Goal: Information Seeking & Learning: Find specific page/section

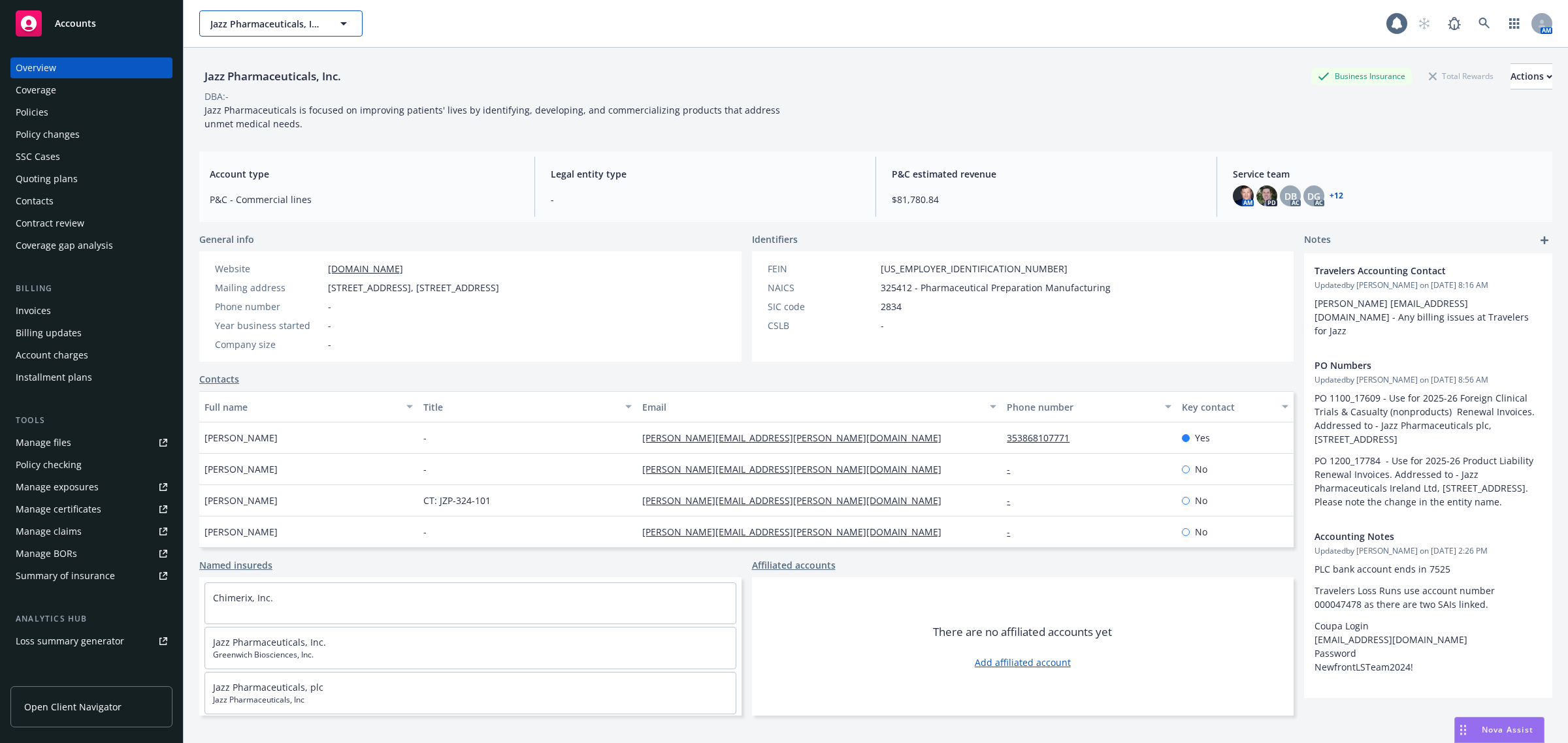
click at [307, 31] on button "Jazz Pharmaceuticals, Inc." at bounding box center [281, 24] width 163 height 26
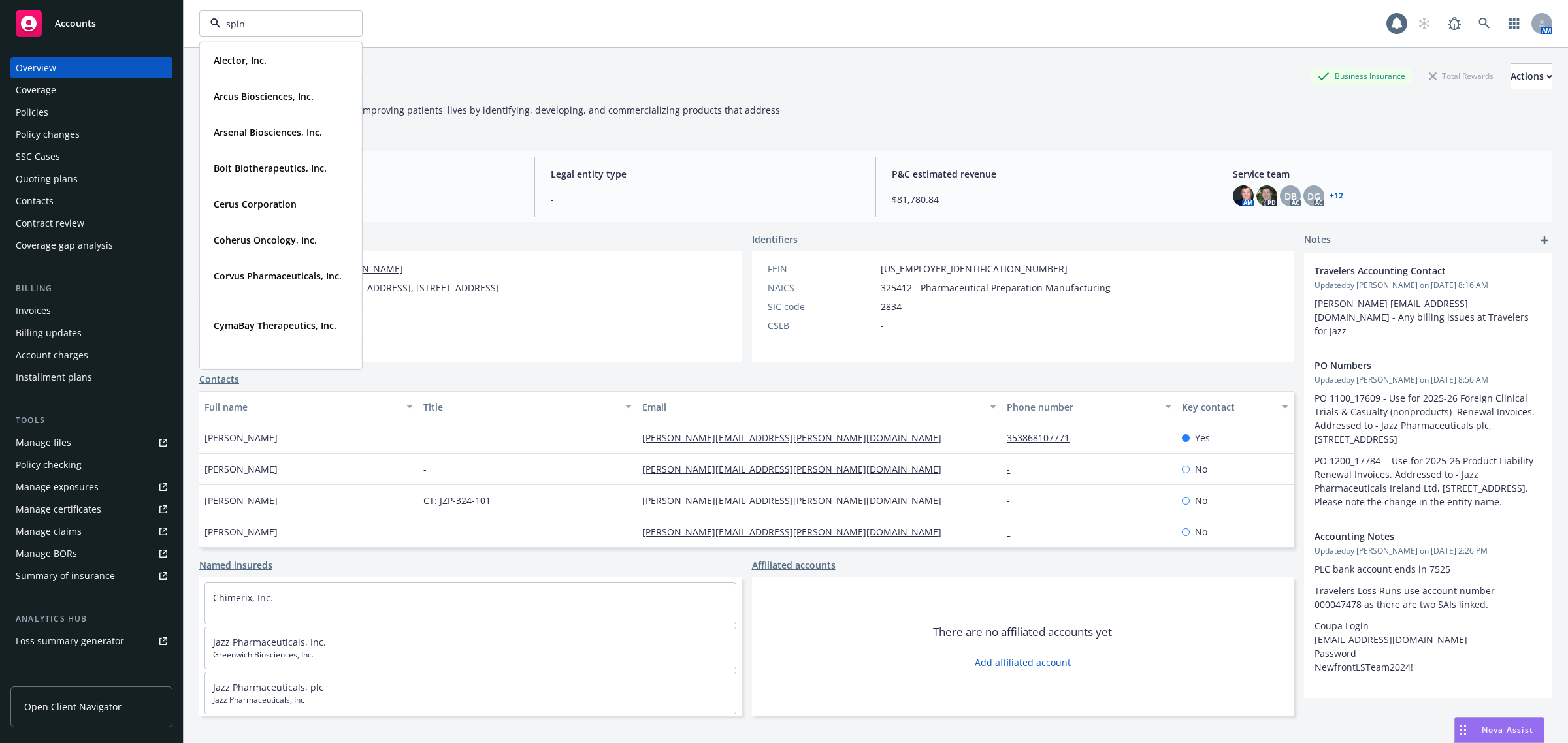
type input "spine"
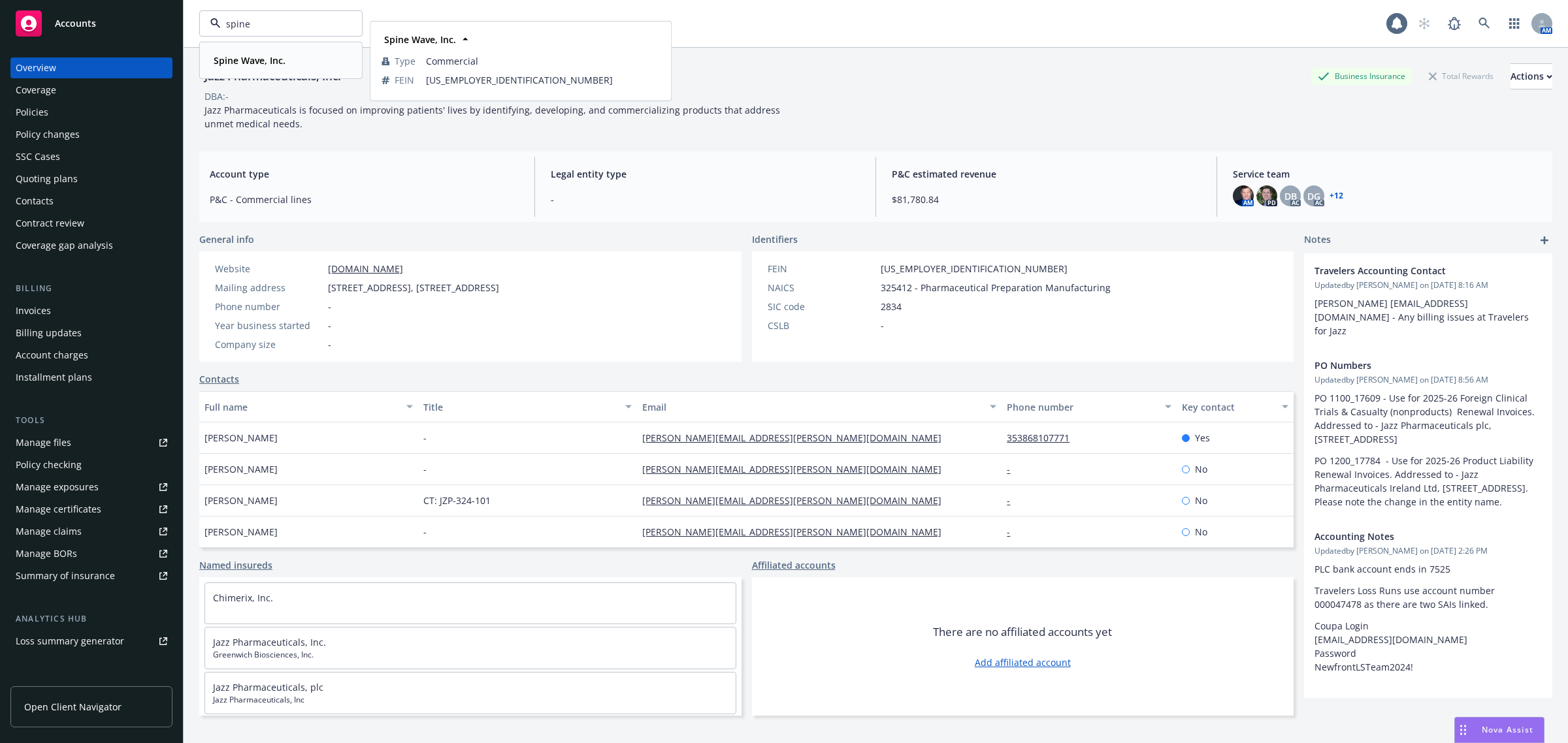
click at [267, 56] on strong "Spine Wave, Inc." at bounding box center [250, 60] width 72 height 12
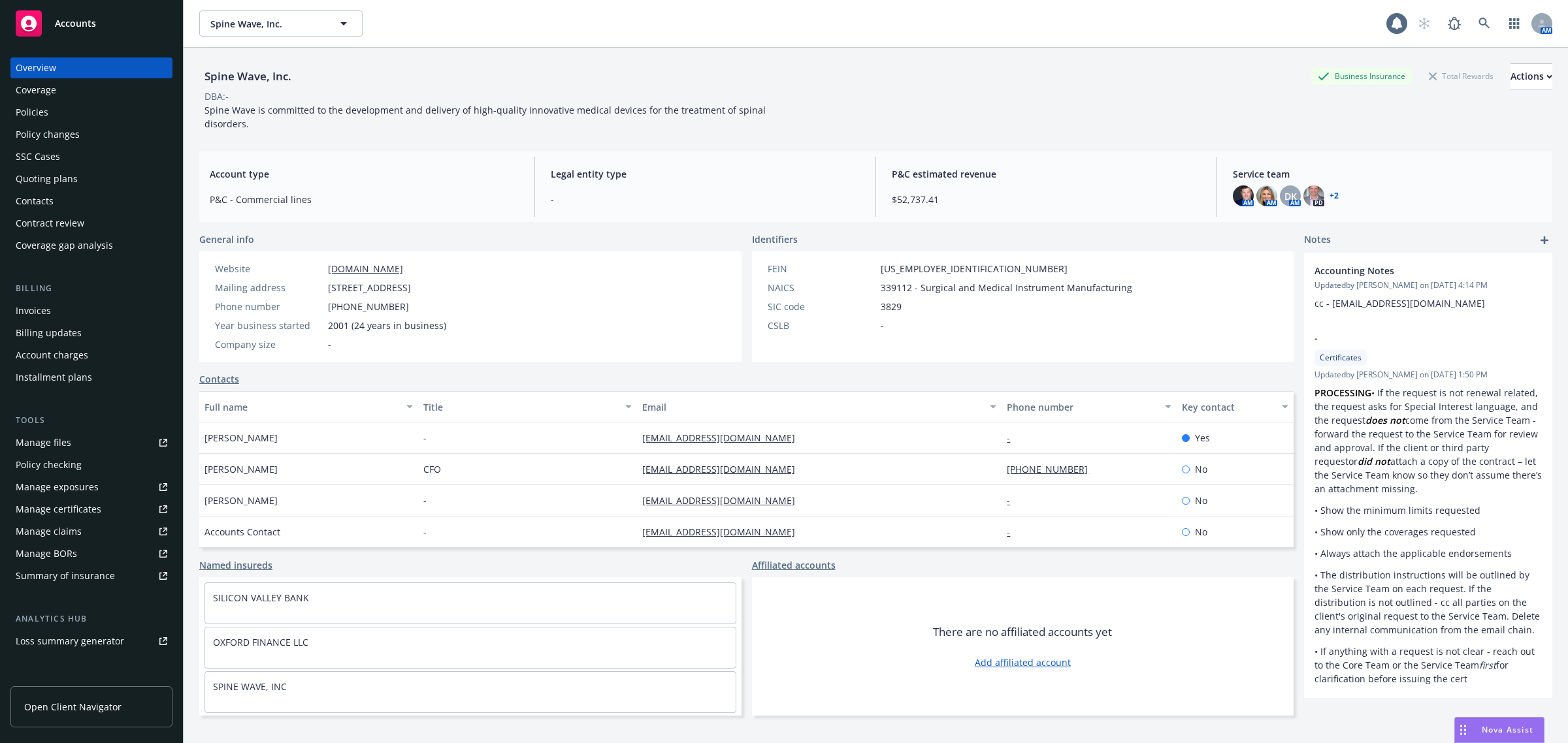
click at [87, 307] on div "Invoices" at bounding box center [92, 310] width 152 height 21
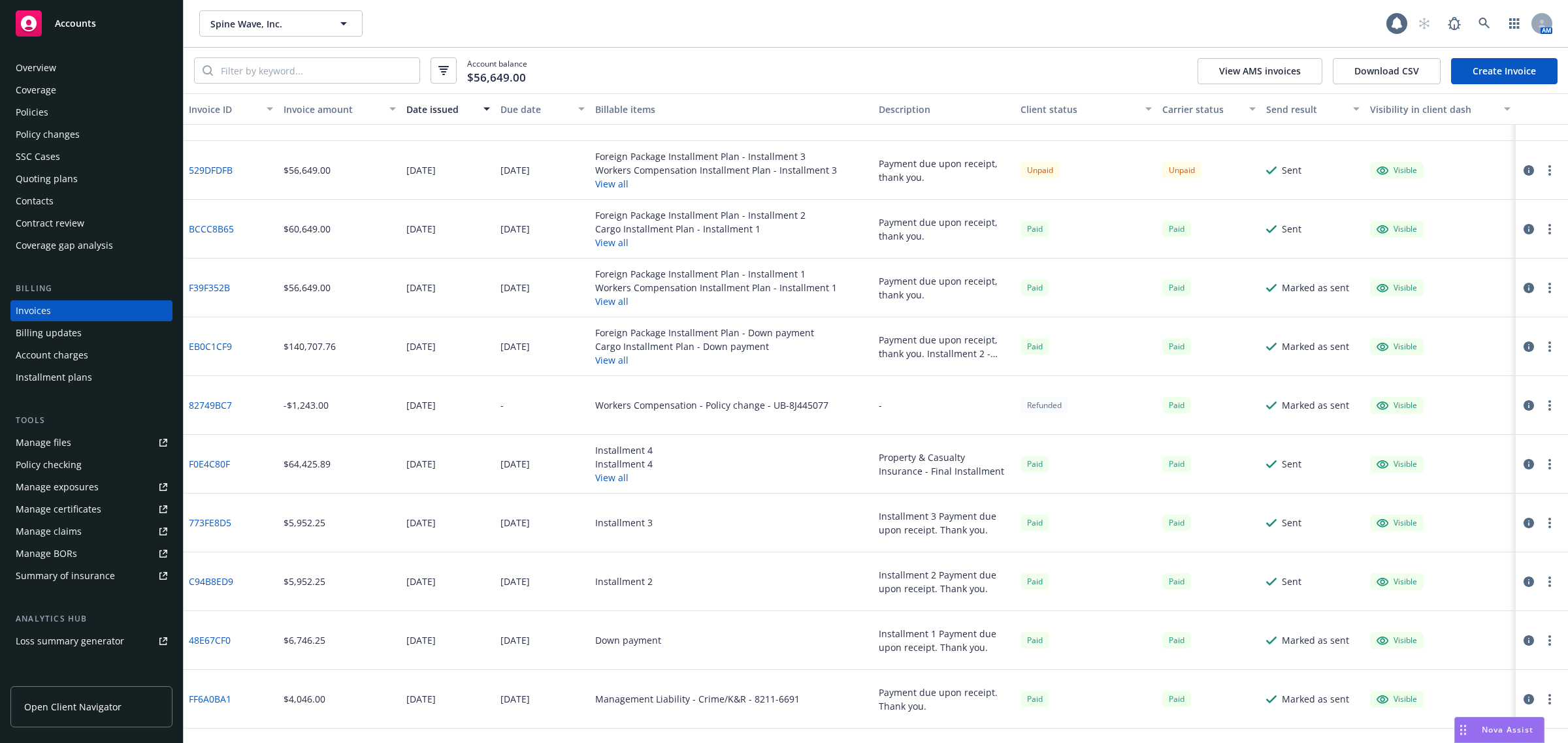
scroll to position [82, 0]
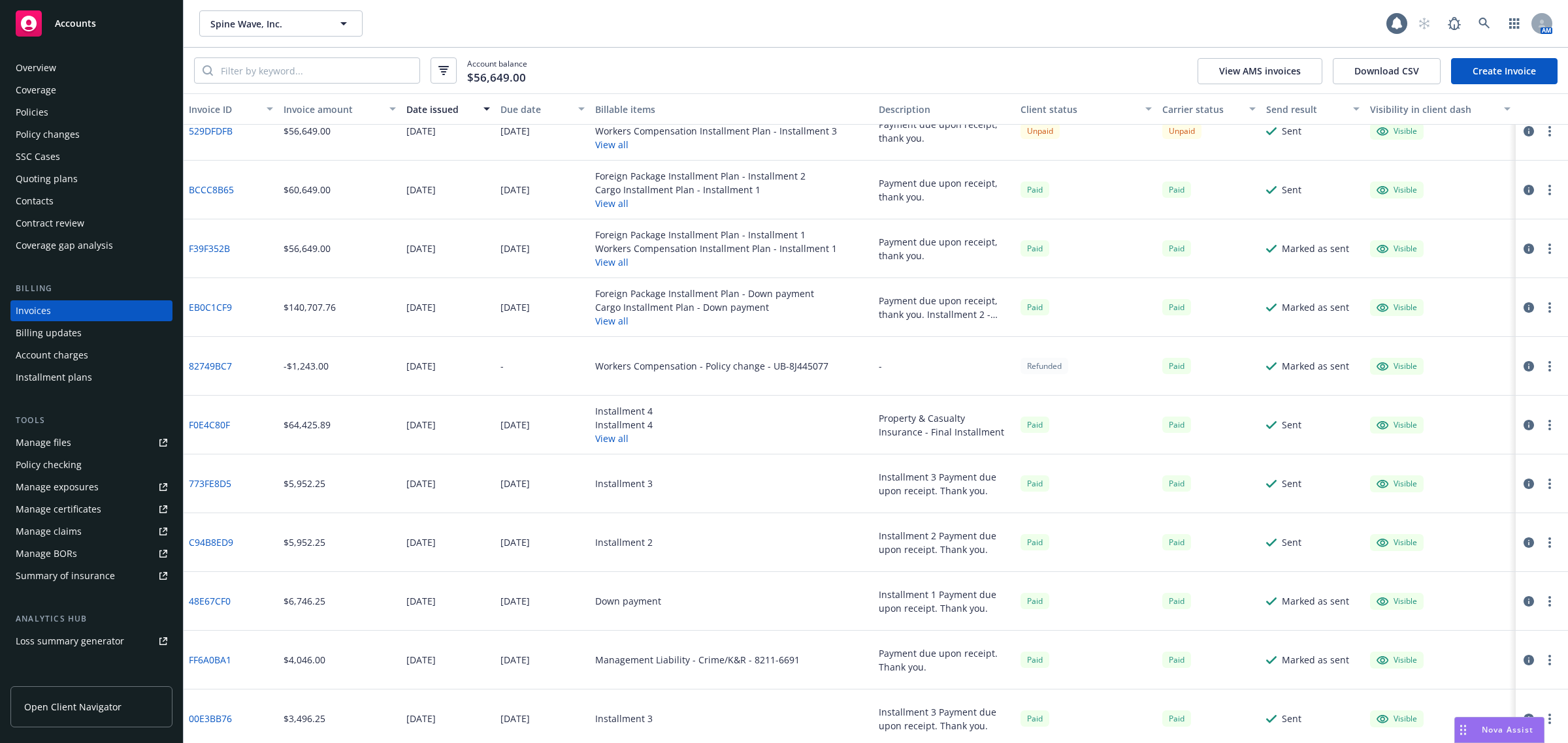
click at [214, 601] on link "48E67CF0" at bounding box center [210, 601] width 41 height 14
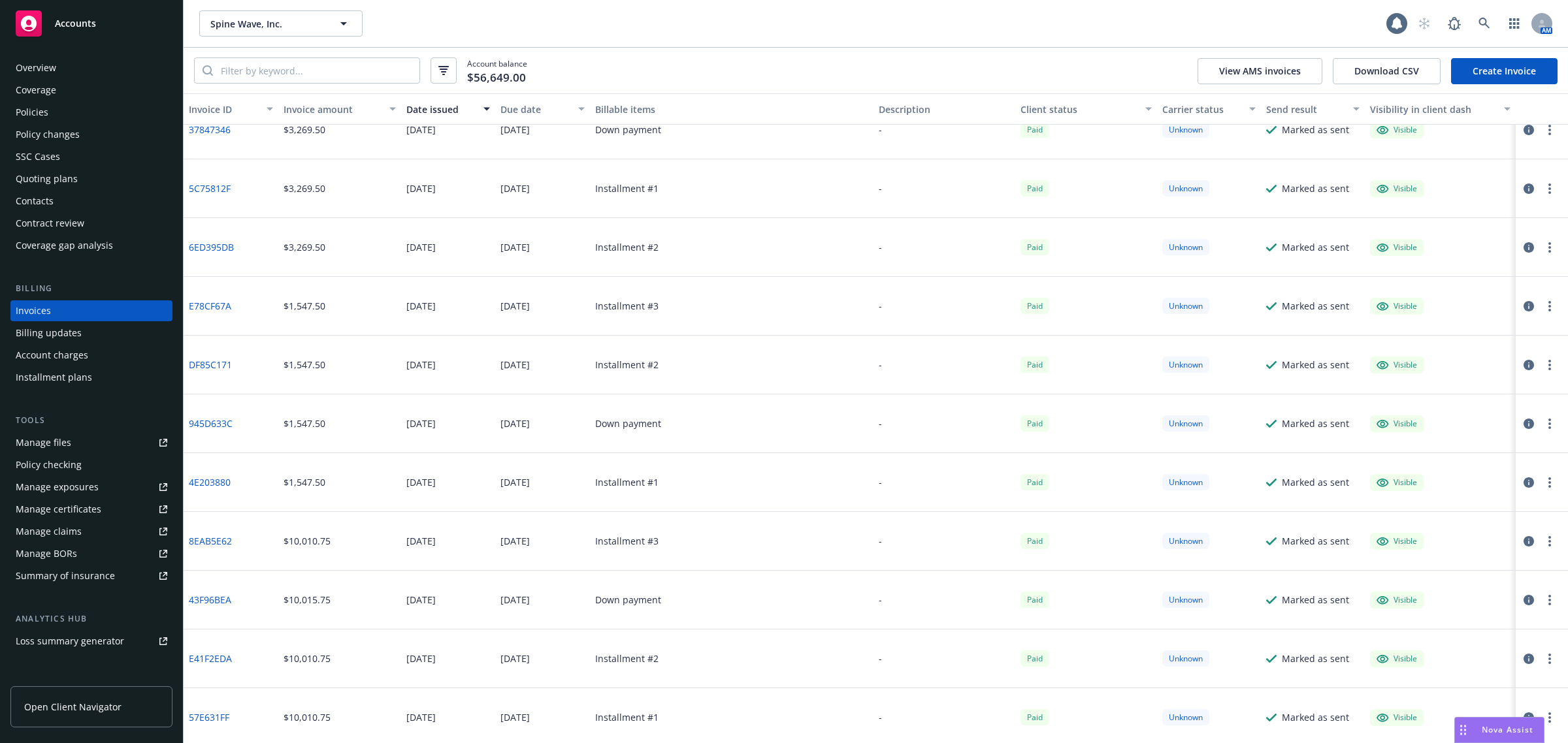
scroll to position [2085, 0]
click at [56, 115] on div "Policies" at bounding box center [92, 112] width 152 height 21
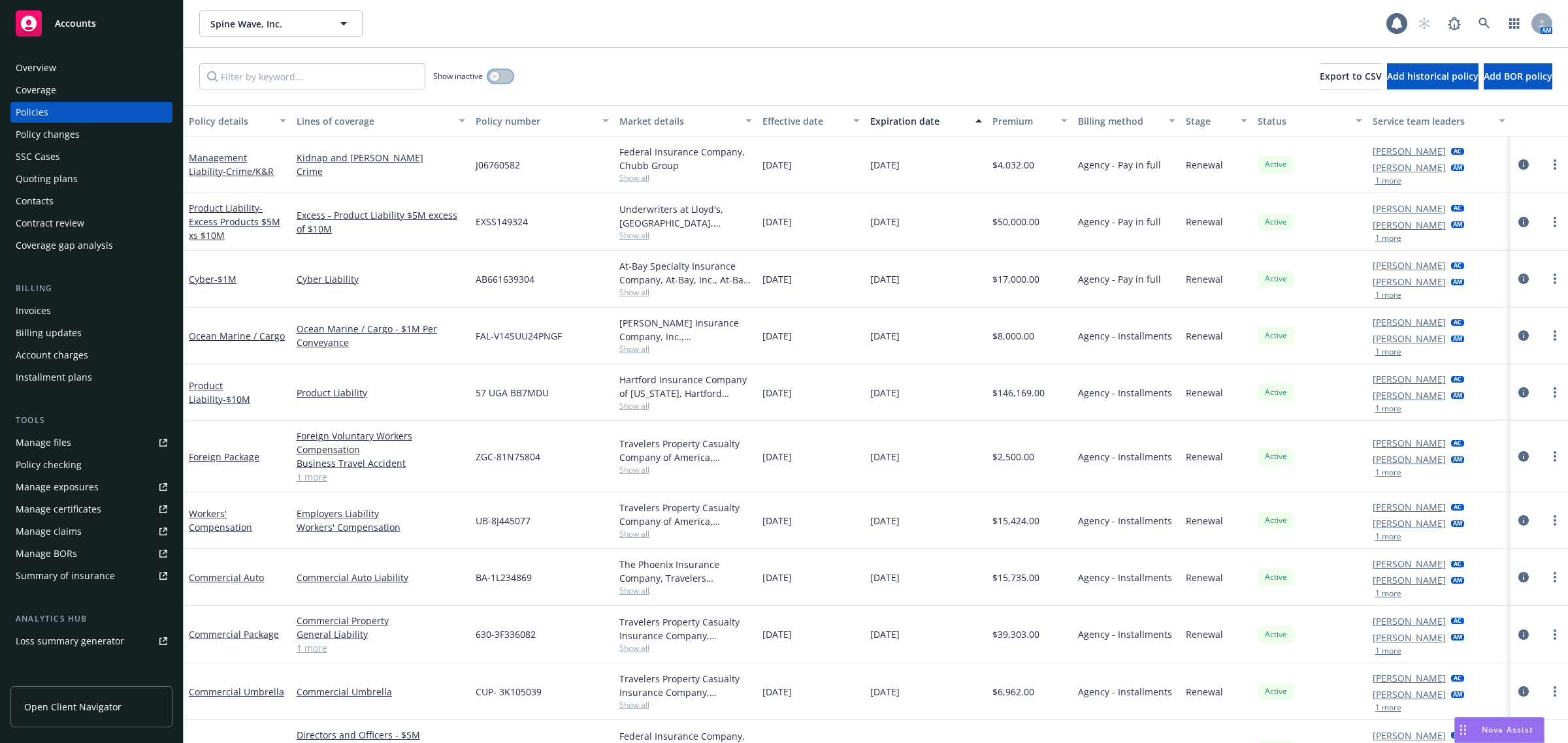
click at [501, 72] on button "button" at bounding box center [500, 77] width 25 height 13
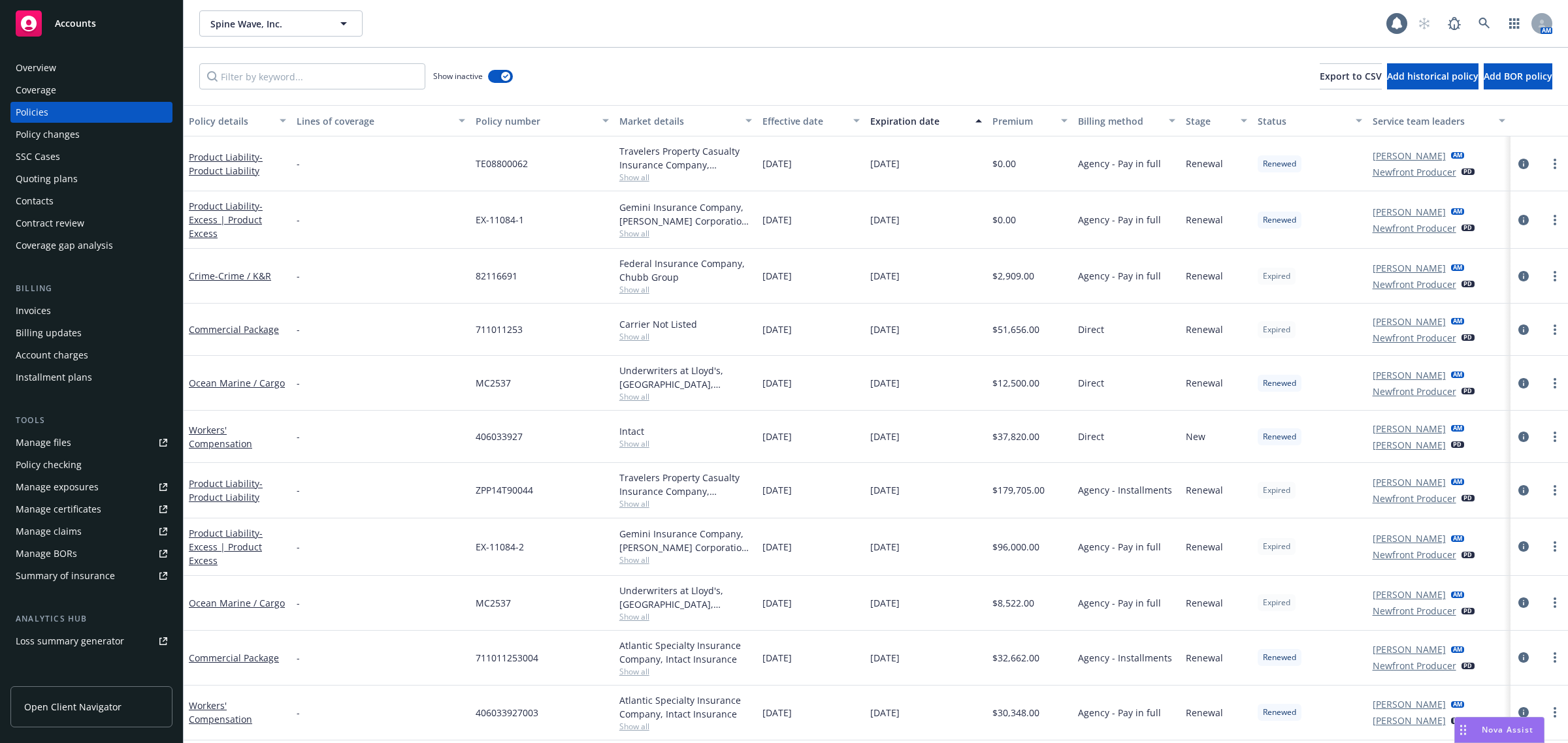
click at [798, 119] on div "Effective date" at bounding box center [804, 121] width 83 height 14
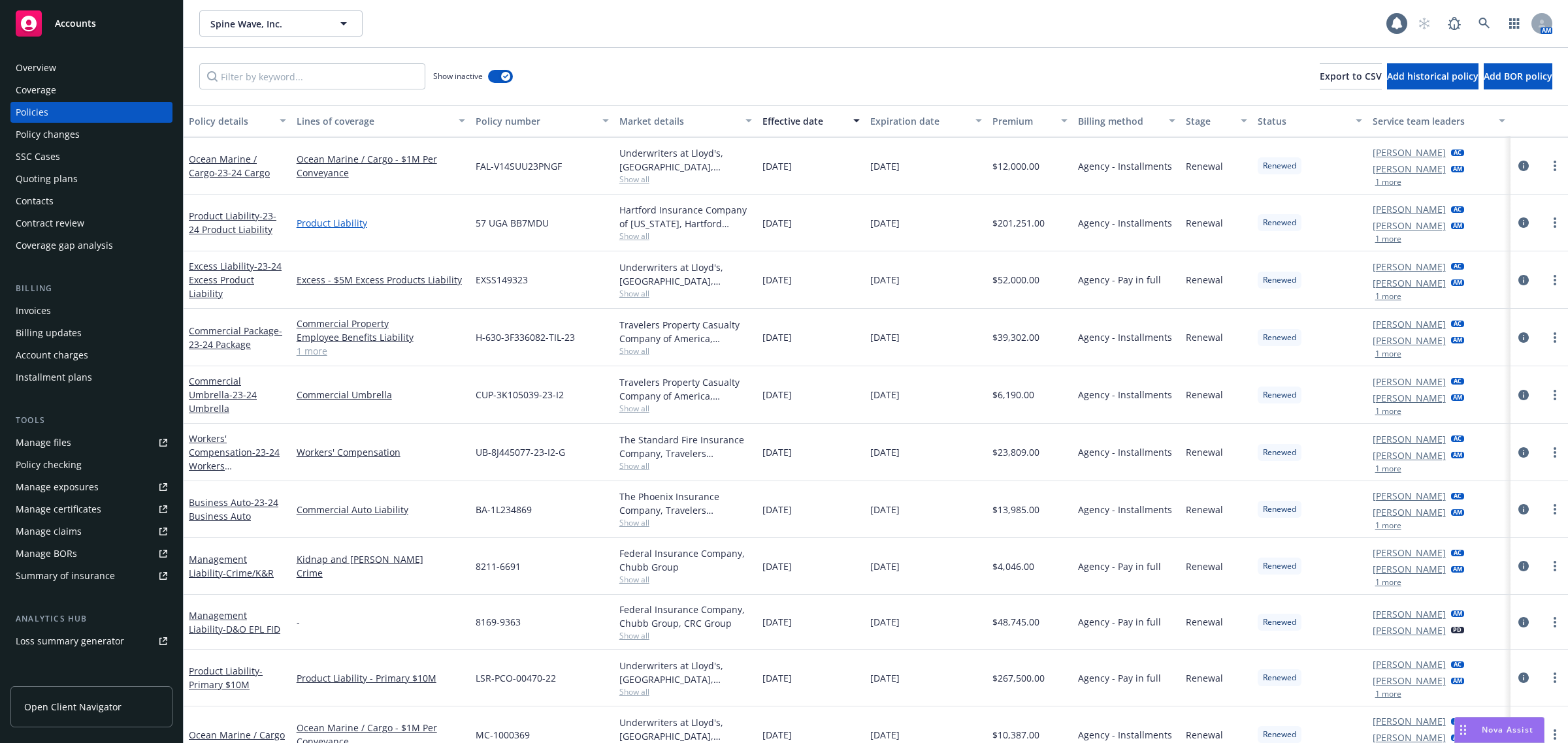
scroll to position [817, 0]
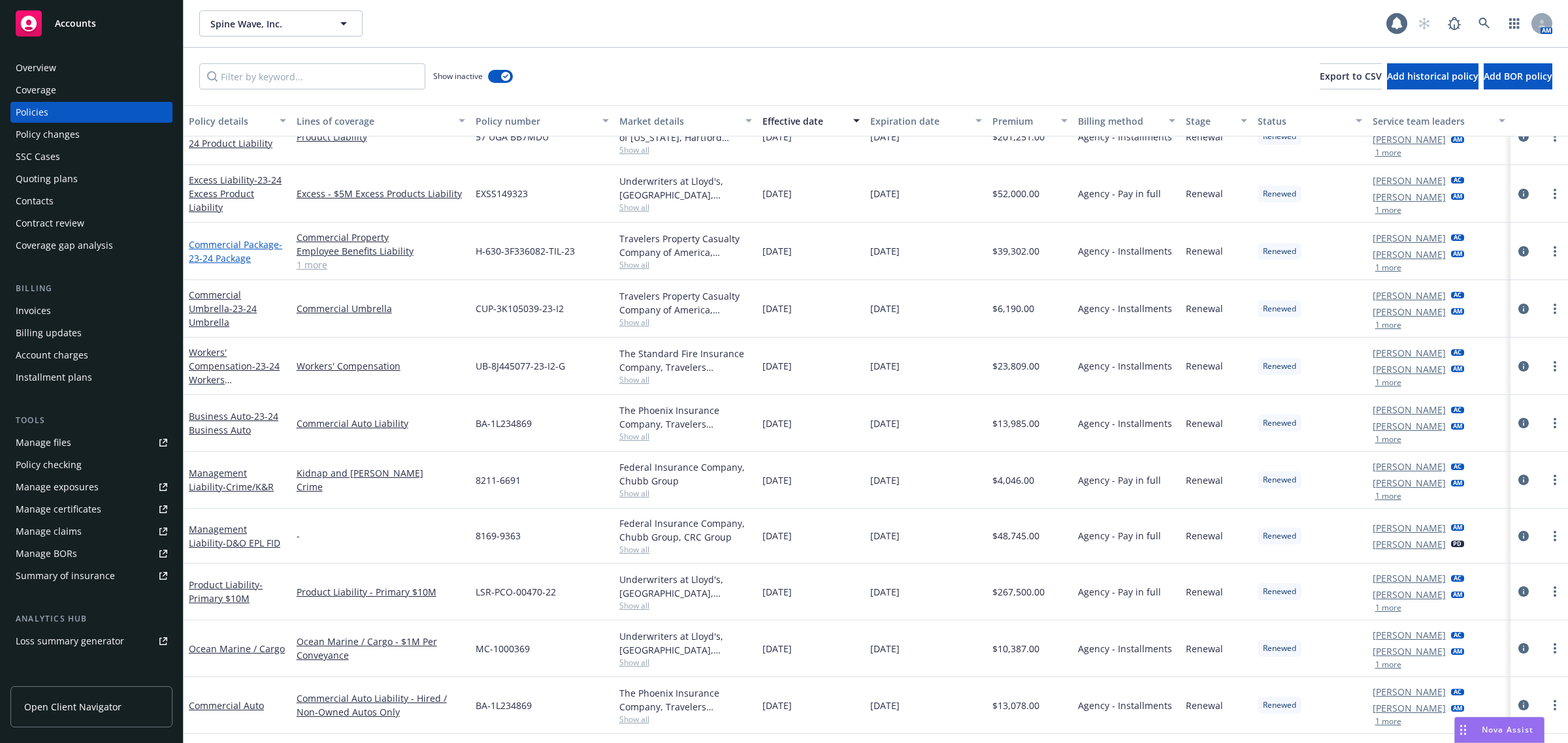
click at [207, 252] on span "- 23-24 Package" at bounding box center [235, 251] width 94 height 26
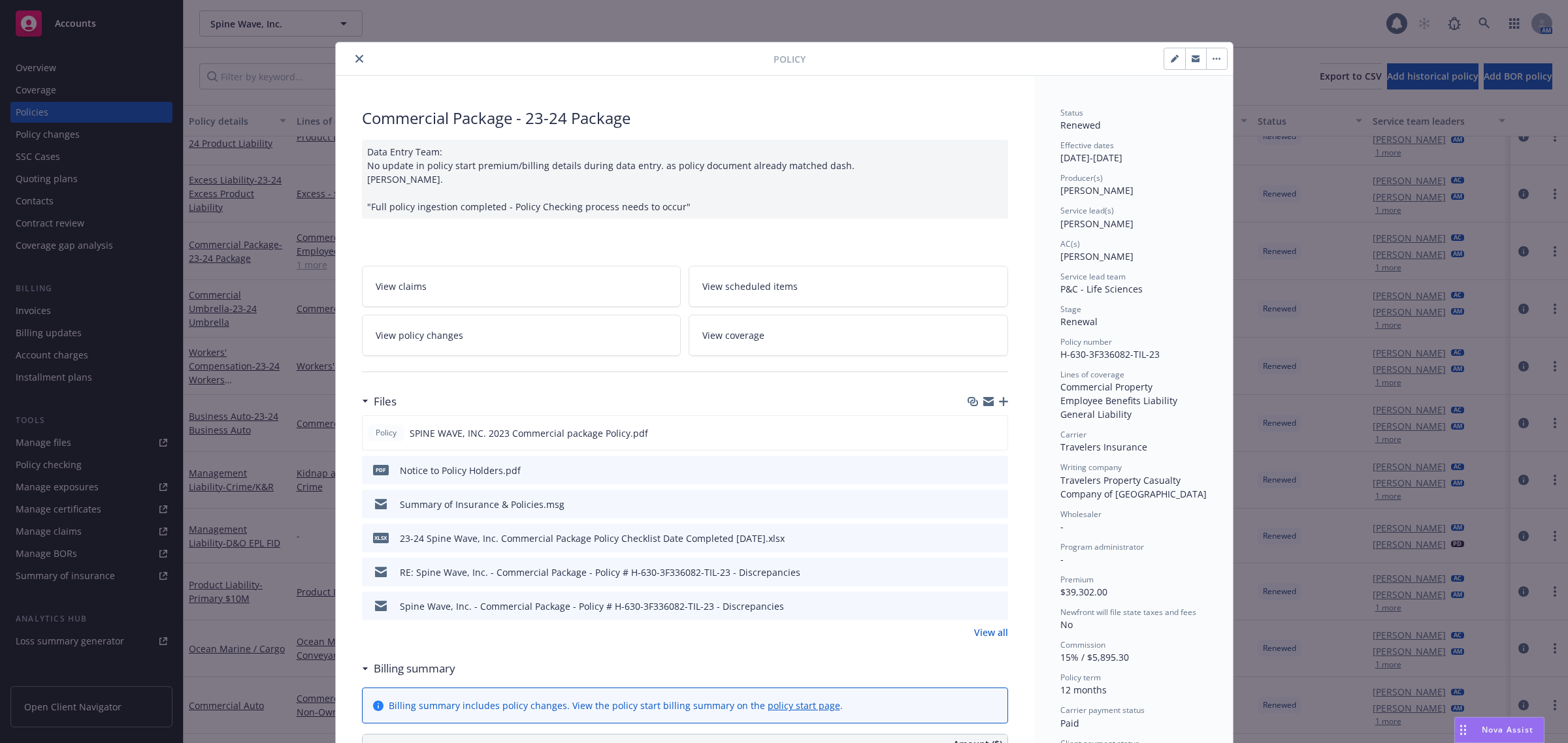
drag, startPoint x: 351, startPoint y: 57, endPoint x: 335, endPoint y: 119, distance: 64.0
click at [356, 57] on icon "close" at bounding box center [359, 59] width 8 height 8
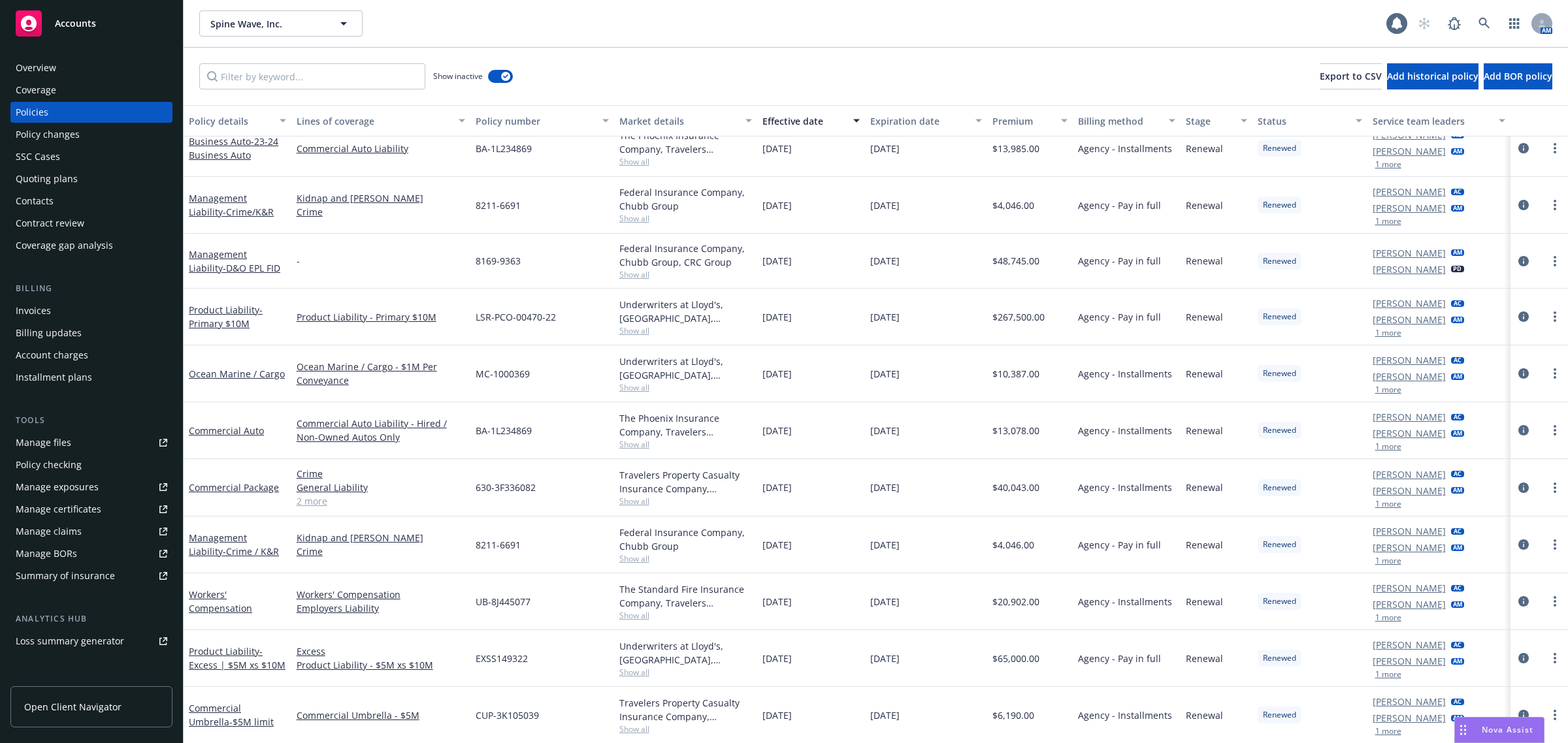
scroll to position [1143, 0]
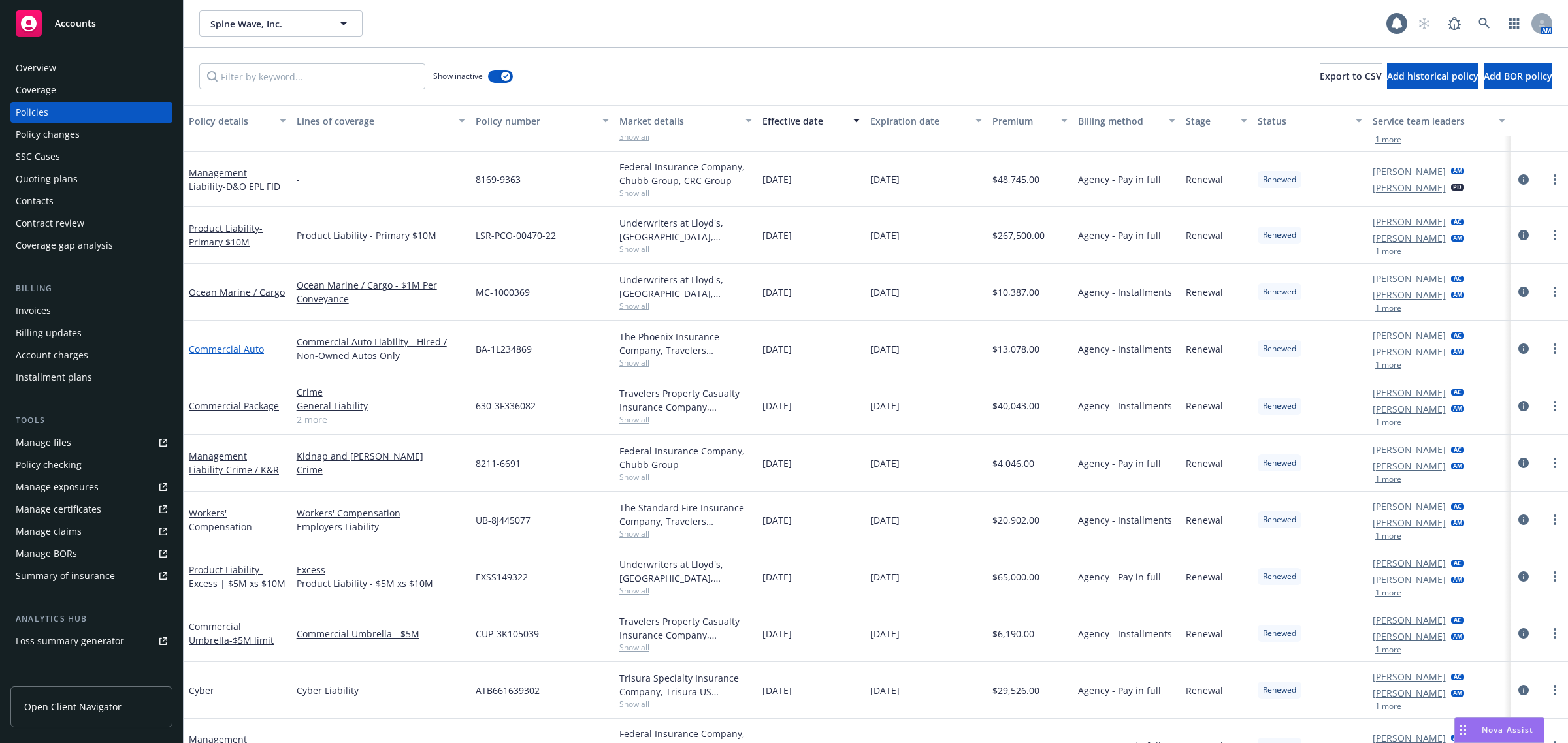
click at [224, 350] on link "Commercial Auto" at bounding box center [226, 348] width 75 height 12
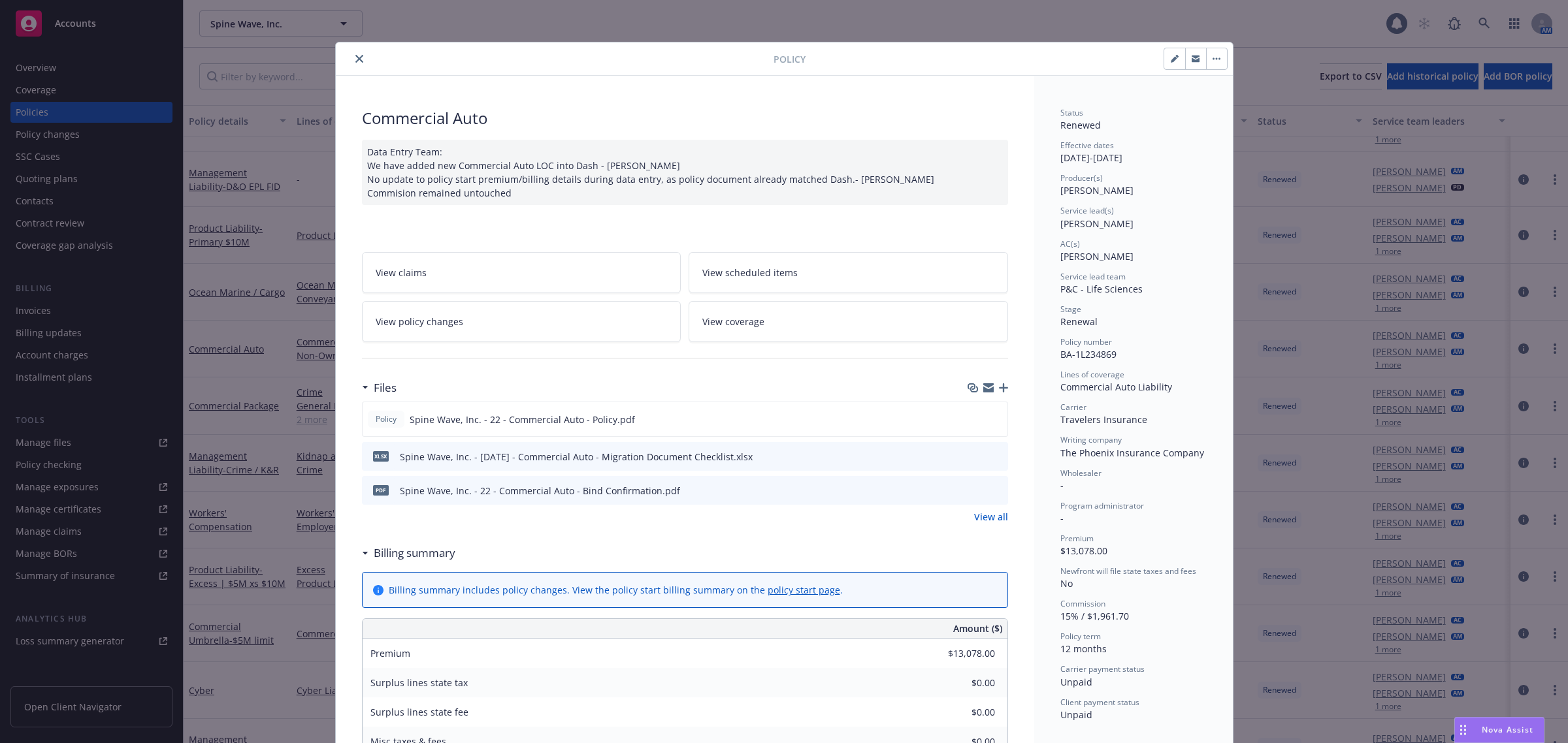
click at [351, 59] on button "close" at bounding box center [359, 59] width 16 height 16
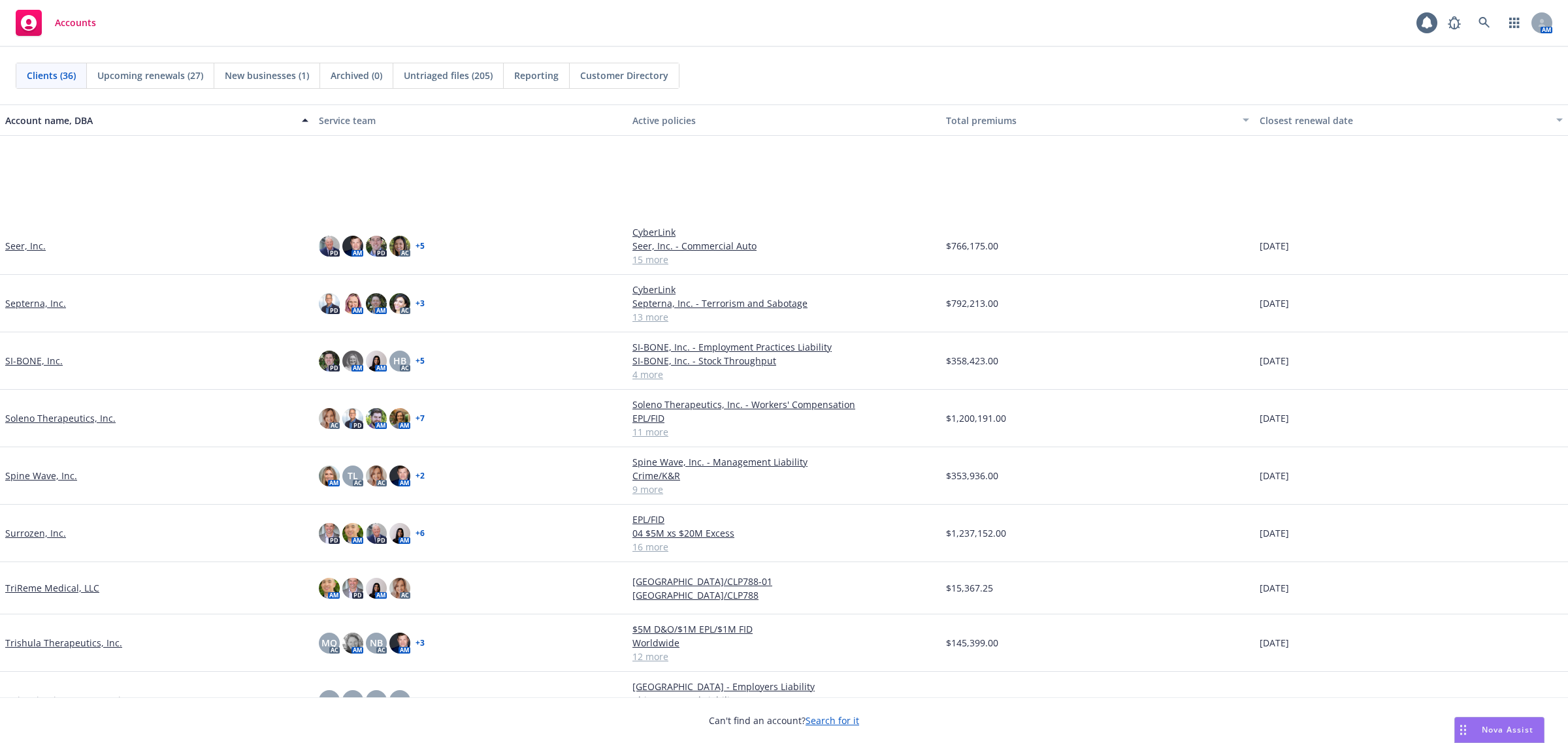
scroll to position [1367, 0]
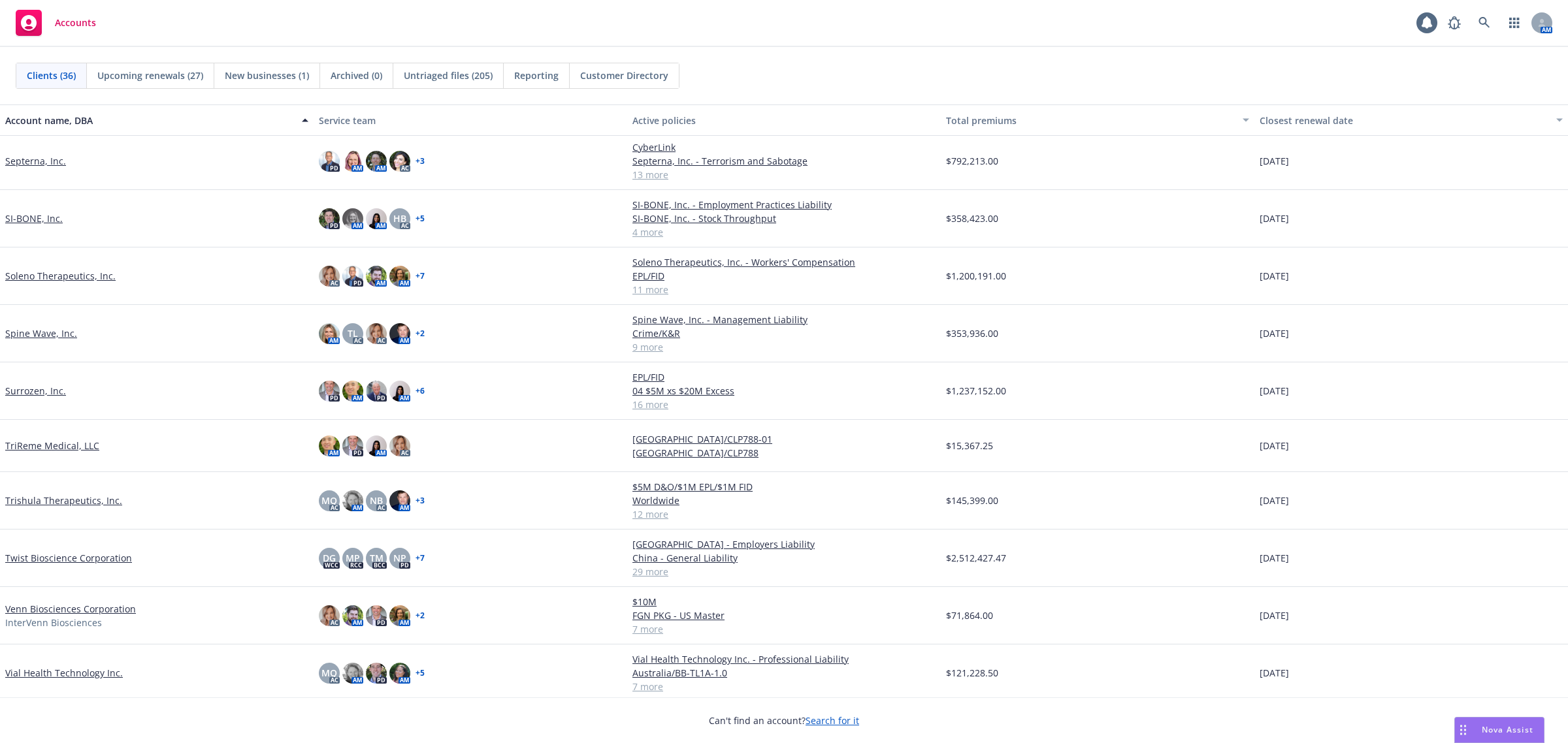
click at [67, 493] on link "Trishula Therapeutics, Inc." at bounding box center [63, 500] width 117 height 14
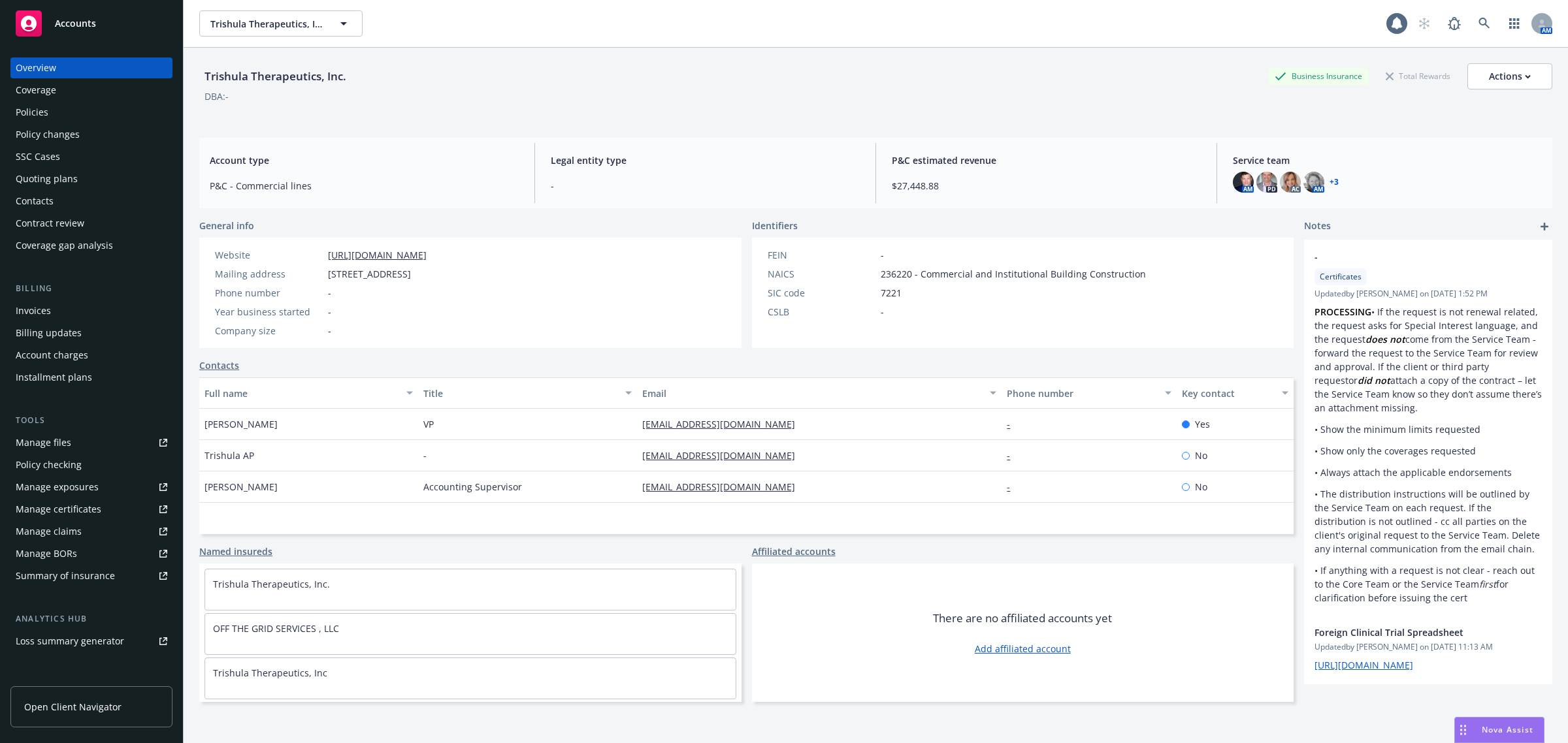
click at [44, 115] on div "Policies" at bounding box center [32, 112] width 33 height 21
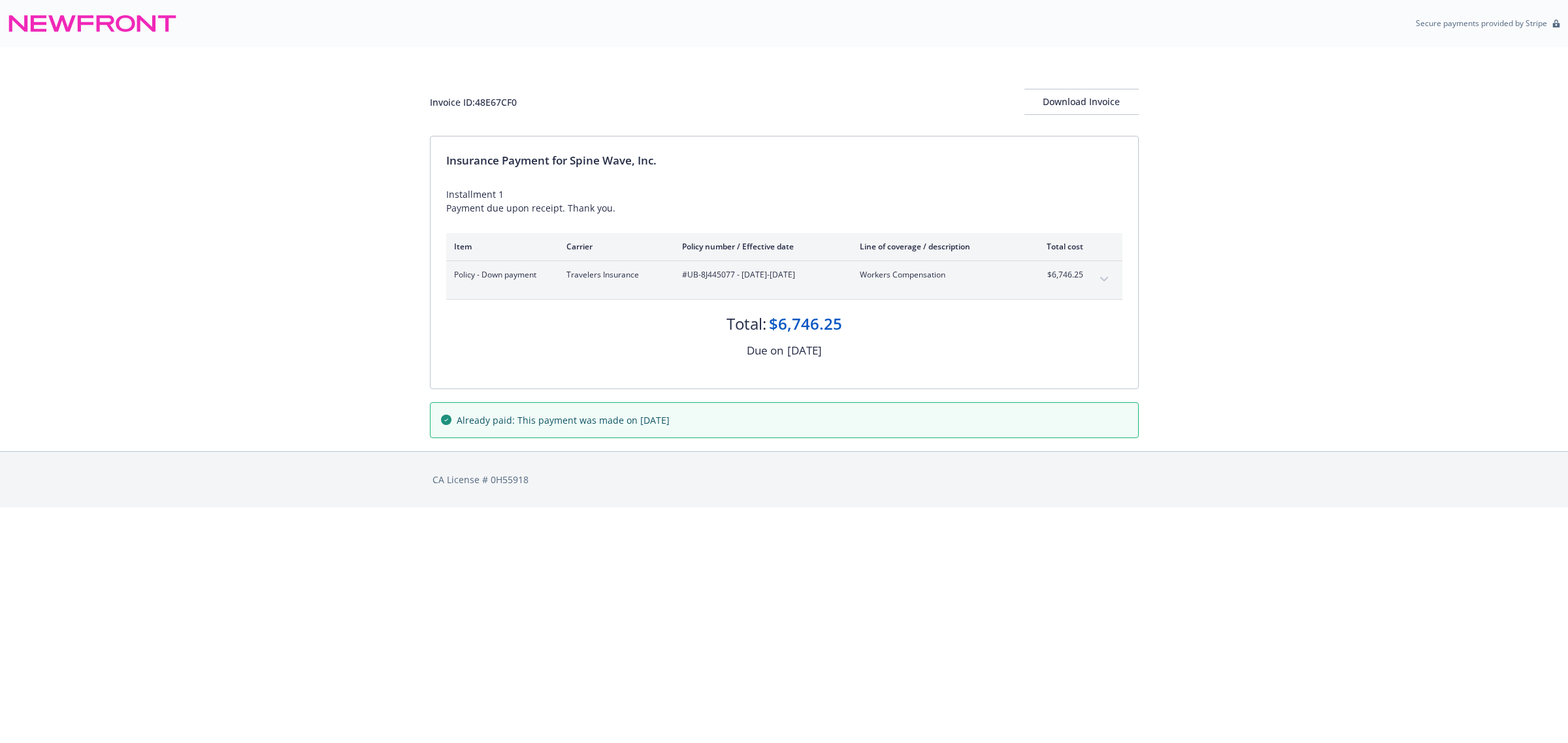
click at [1108, 276] on button "expand content" at bounding box center [1104, 279] width 21 height 21
